Goal: Information Seeking & Learning: Learn about a topic

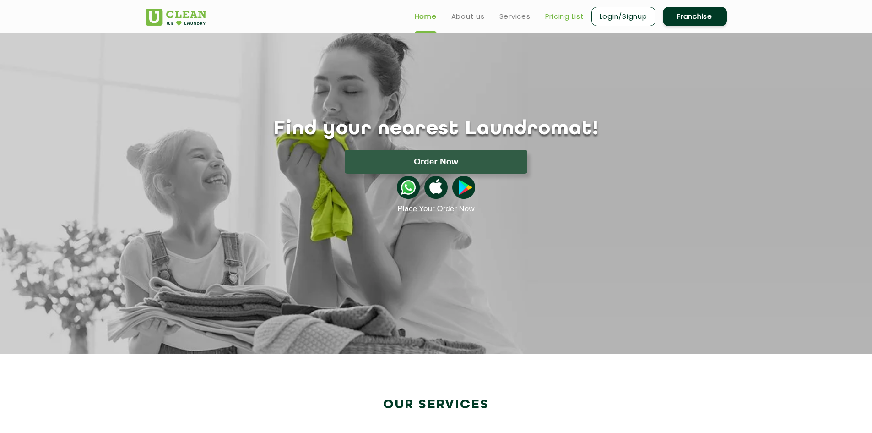
click at [551, 15] on link "Pricing List" at bounding box center [564, 16] width 39 height 11
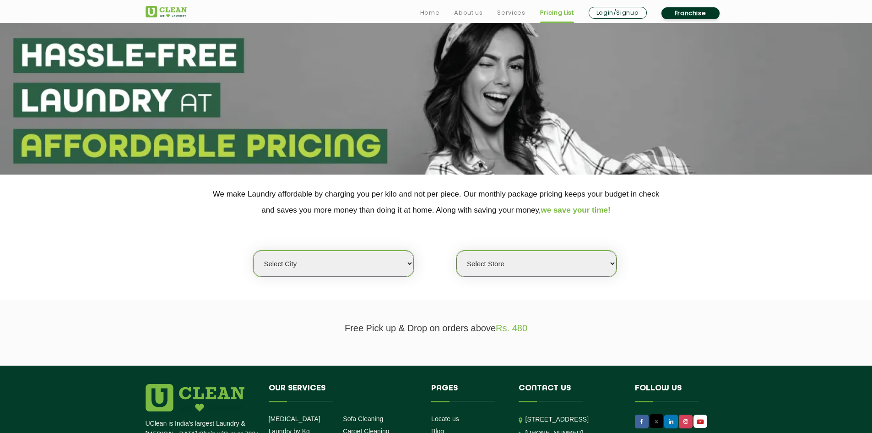
scroll to position [46, 0]
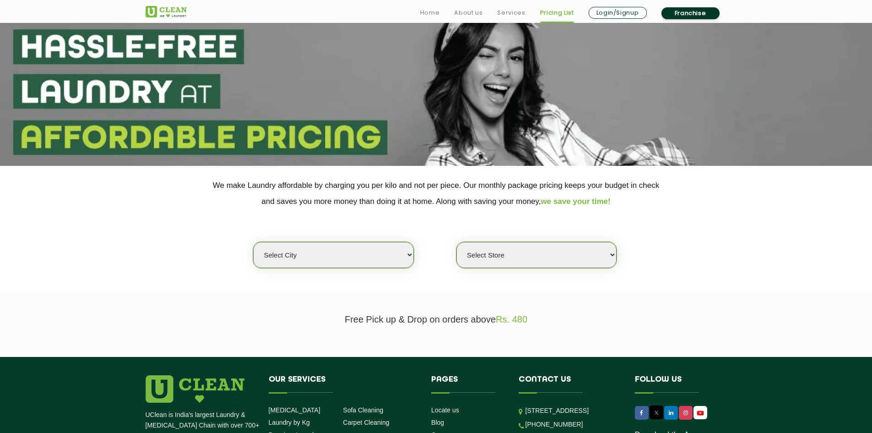
click at [344, 265] on select "Select city [GEOGRAPHIC_DATA] [GEOGRAPHIC_DATA] [GEOGRAPHIC_DATA] [GEOGRAPHIC_D…" at bounding box center [333, 255] width 160 height 26
select select "16"
click at [253, 242] on select "Select city [GEOGRAPHIC_DATA] [GEOGRAPHIC_DATA] [GEOGRAPHIC_DATA] [GEOGRAPHIC_D…" at bounding box center [333, 255] width 160 height 26
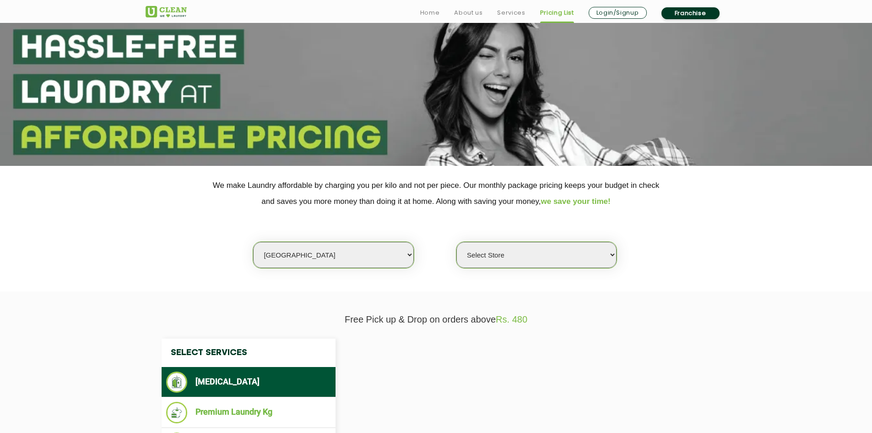
select select "0"
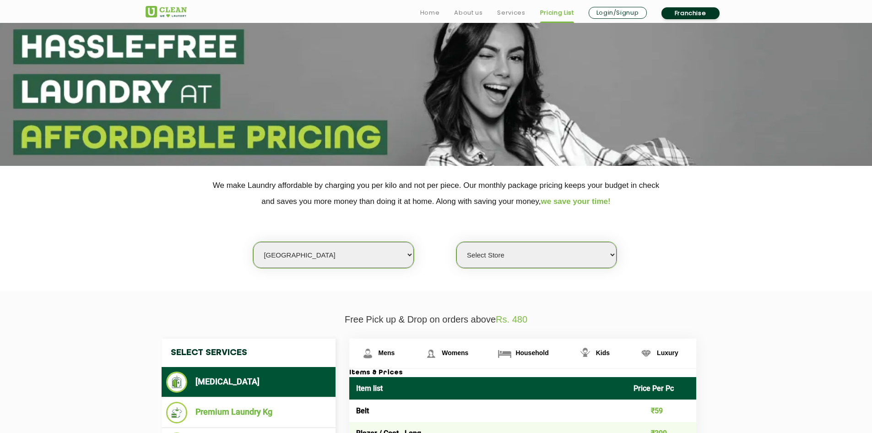
click at [503, 261] on select "Select Store UClean Powai UClean Deonar UClean LBS Marg UClean Chembur UClean W…" at bounding box center [536, 255] width 160 height 26
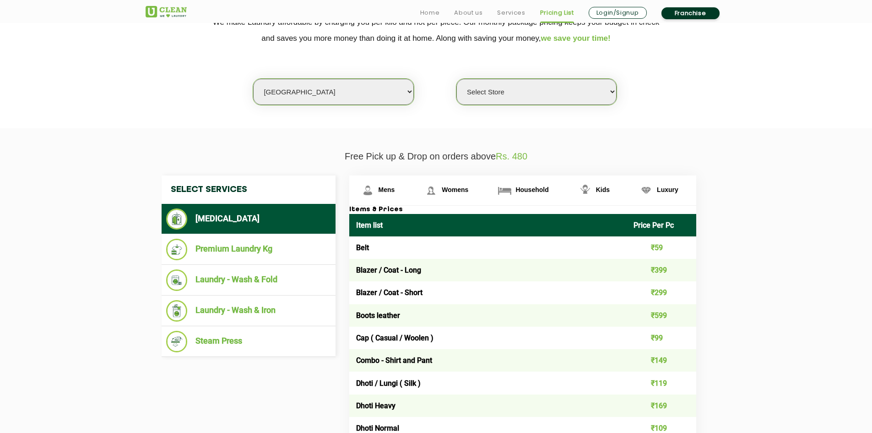
scroll to position [229, 0]
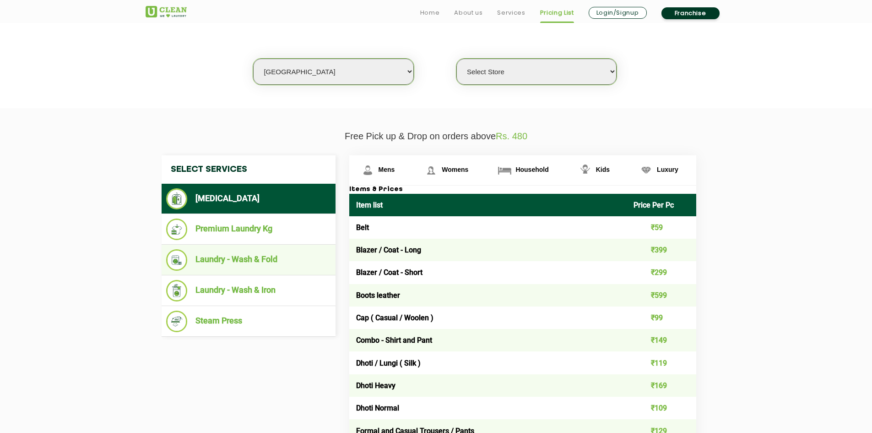
click at [286, 258] on li "Laundry - Wash & Fold" at bounding box center [248, 260] width 165 height 22
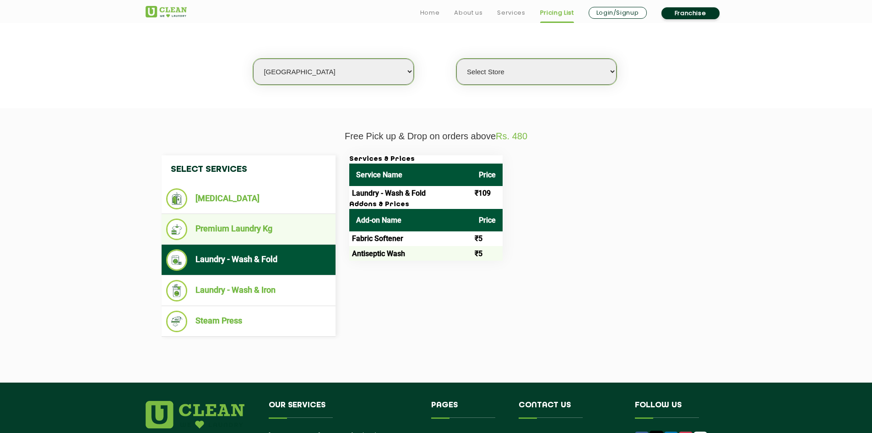
click at [190, 223] on li "Premium Laundry Kg" at bounding box center [248, 229] width 165 height 22
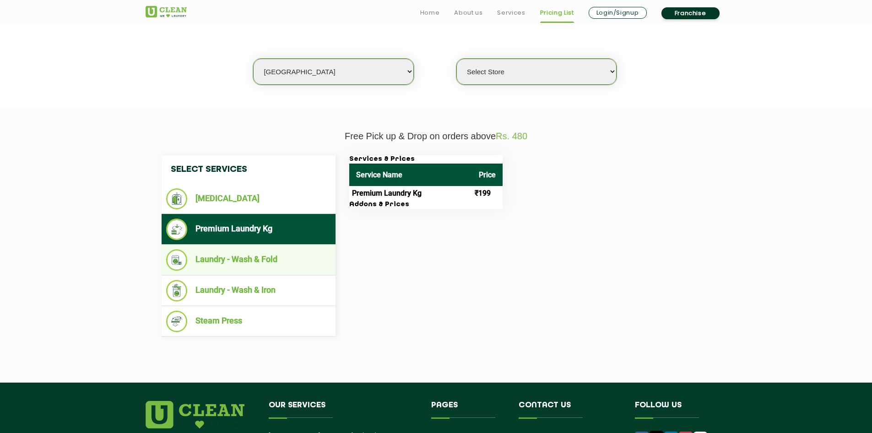
click at [204, 260] on li "Laundry - Wash & Fold" at bounding box center [248, 260] width 165 height 22
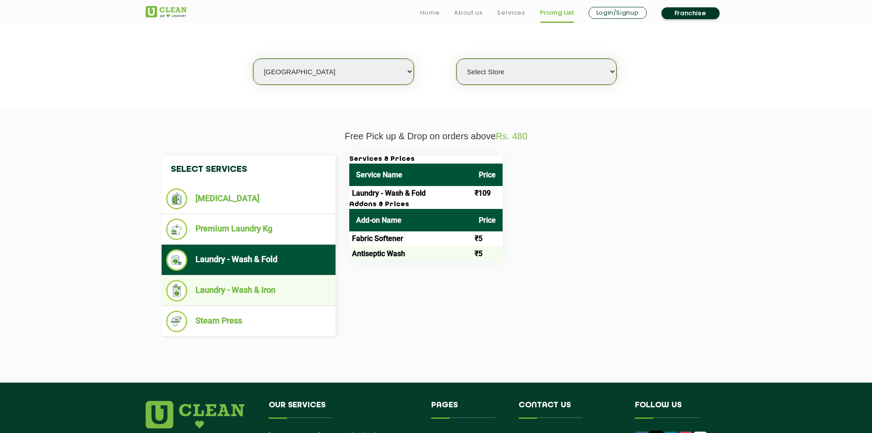
click at [215, 289] on li "Laundry - Wash & Iron" at bounding box center [248, 291] width 165 height 22
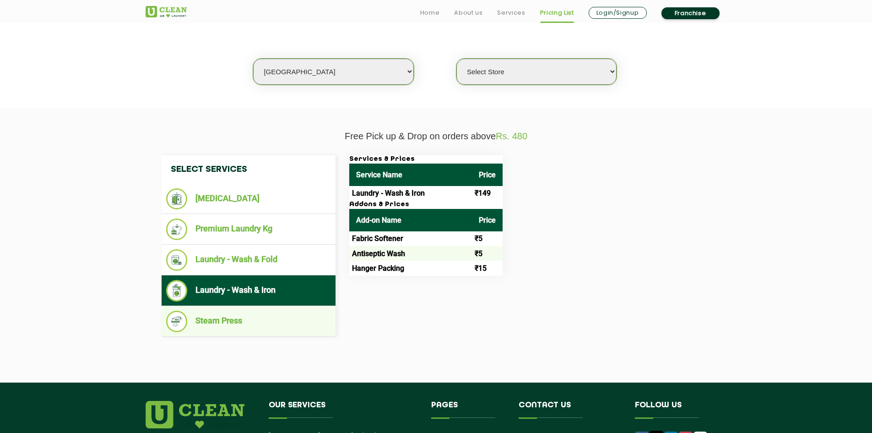
click at [209, 320] on li "Steam Press" at bounding box center [248, 321] width 165 height 22
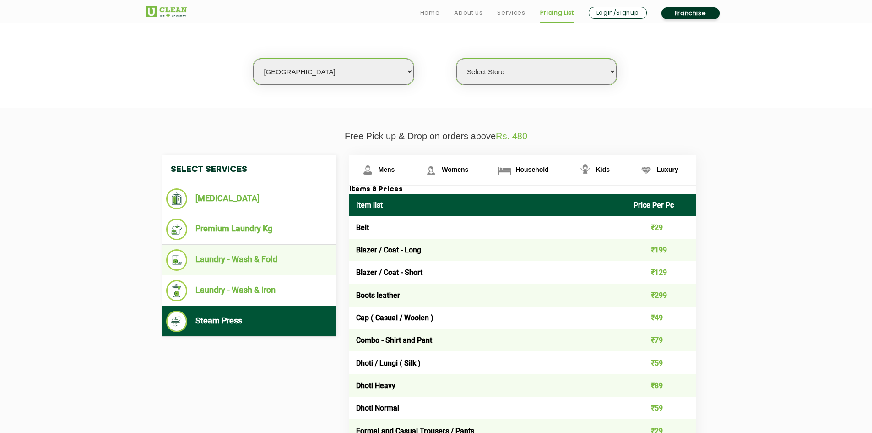
click at [238, 274] on ul "Laundry - Wash & Fold" at bounding box center [249, 259] width 174 height 31
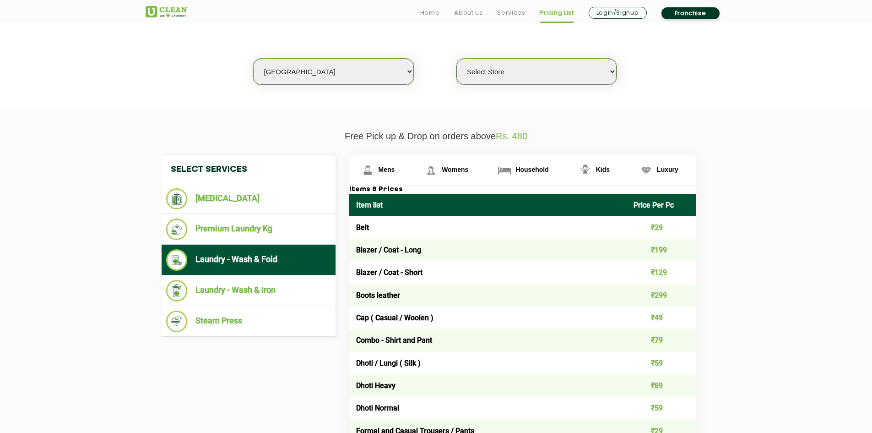
click at [238, 271] on ul "Laundry - Wash & Fold" at bounding box center [249, 259] width 174 height 31
click at [278, 229] on li "Premium Laundry Kg" at bounding box center [248, 229] width 165 height 22
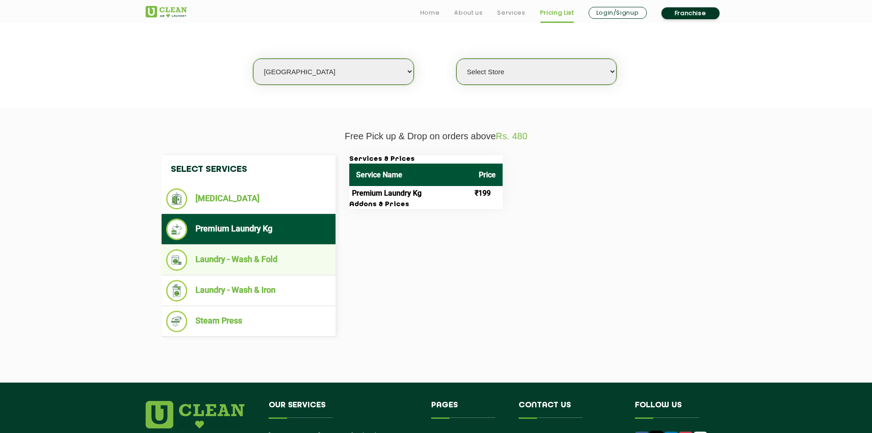
click at [264, 258] on li "Laundry - Wash & Fold" at bounding box center [248, 260] width 165 height 22
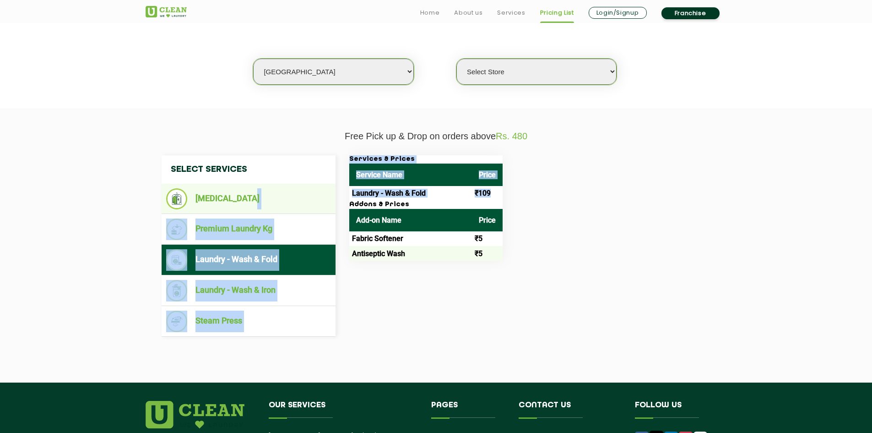
drag, startPoint x: 494, startPoint y: 196, endPoint x: 333, endPoint y: 201, distance: 160.8
click at [333, 201] on div "Select Services [MEDICAL_DATA] Premium Laundry Kg Laundry - Wash & Fold Laundry…" at bounding box center [436, 245] width 563 height 181
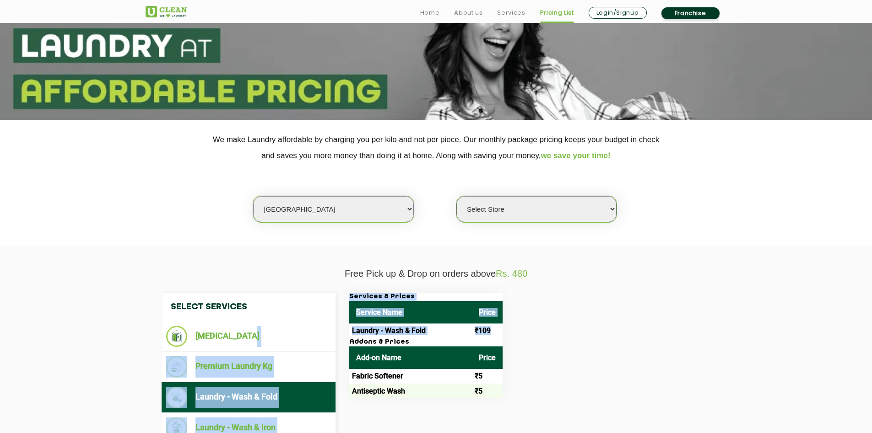
scroll to position [183, 0]
